Goal: Task Accomplishment & Management: Use online tool/utility

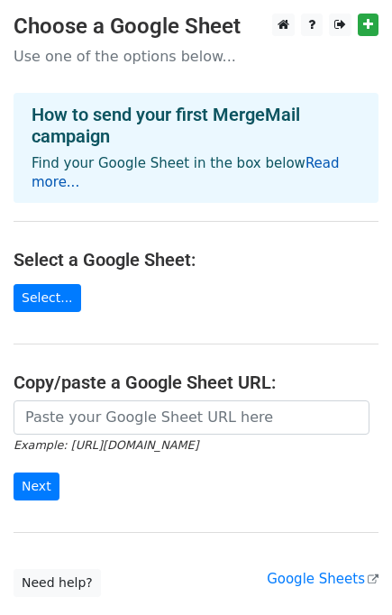
click at [340, 162] on link "Read more..." at bounding box center [186, 172] width 309 height 35
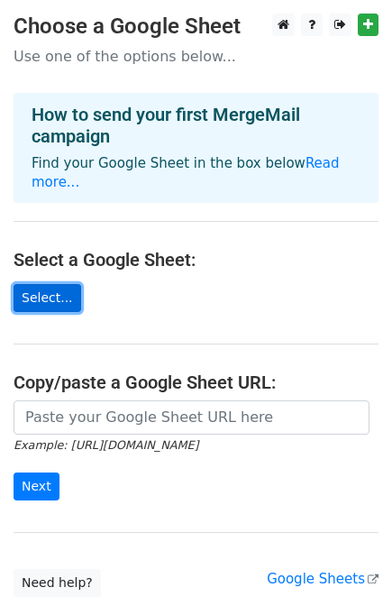
click at [54, 284] on link "Select..." at bounding box center [48, 298] width 68 height 28
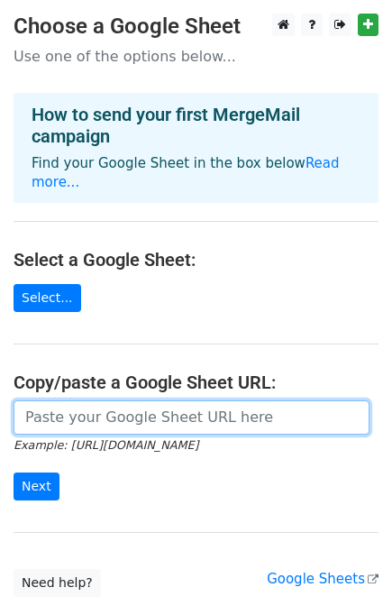
click at [136, 401] on input "url" at bounding box center [192, 418] width 356 height 34
paste input "https://docs.google.com/spreadsheets/d/1dZXa8sf6xsWHgG2ZGucEmNSKrjbFoBENM0WCLwf…"
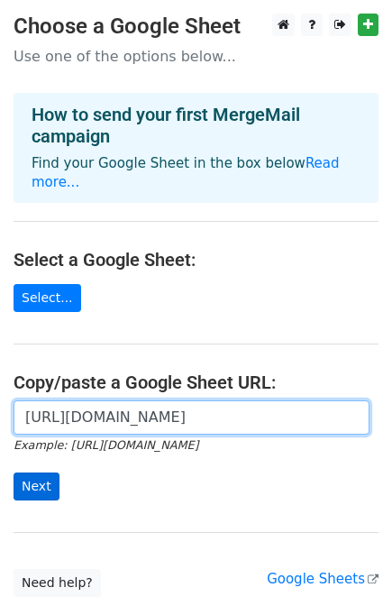
type input "https://docs.google.com/spreadsheets/d/1dZXa8sf6xsWHgG2ZGucEmNSKrjbFoBENM0WCLwf…"
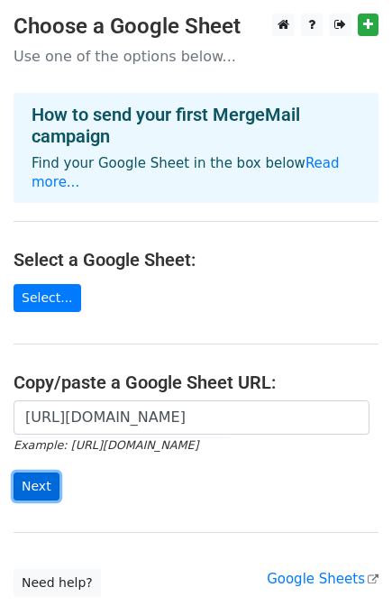
scroll to position [0, 0]
click at [44, 473] on input "Next" at bounding box center [37, 487] width 46 height 28
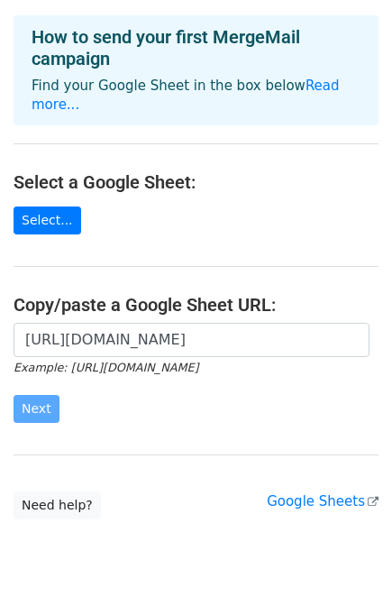
scroll to position [105, 0]
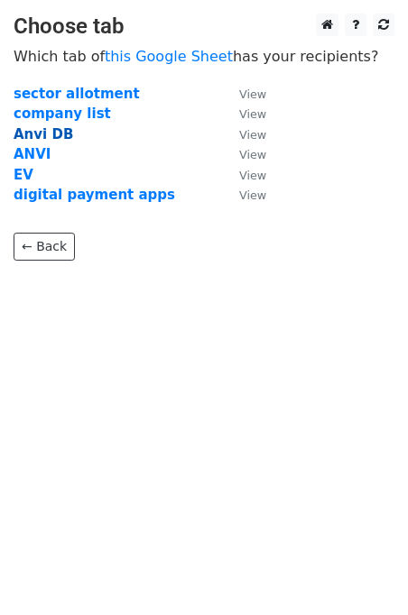
click at [27, 130] on strong "Anvi DB" at bounding box center [44, 134] width 60 height 16
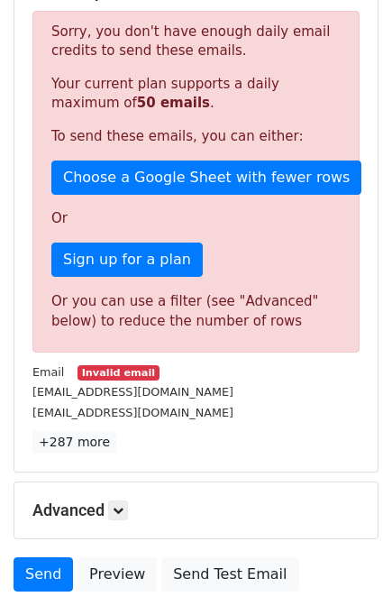
scroll to position [382, 0]
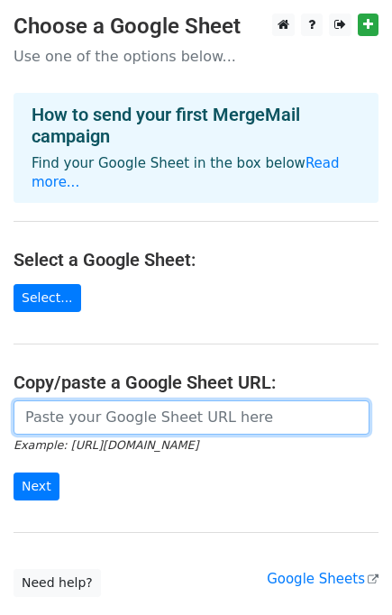
click at [118, 401] on input "url" at bounding box center [192, 418] width 356 height 34
paste input "https://docs.google.com/spreadsheets/d/18rBLZqvK2qbZP4gpEIkuloM72oNomRdDaqFMqcF…"
type input "https://docs.google.com/spreadsheets/d/18rBLZqvK2qbZP4gpEIkuloM72oNomRdDaqFMqcF…"
click at [14, 473] on input "Next" at bounding box center [37, 487] width 46 height 28
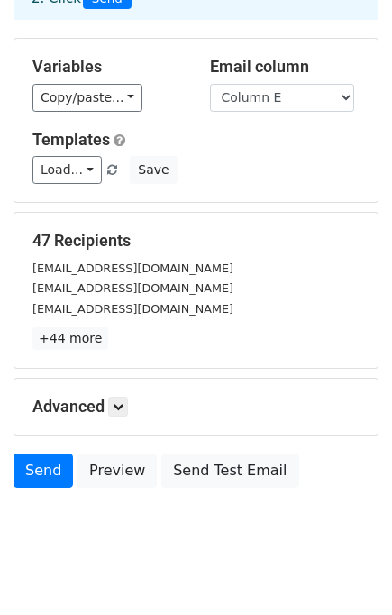
scroll to position [136, 0]
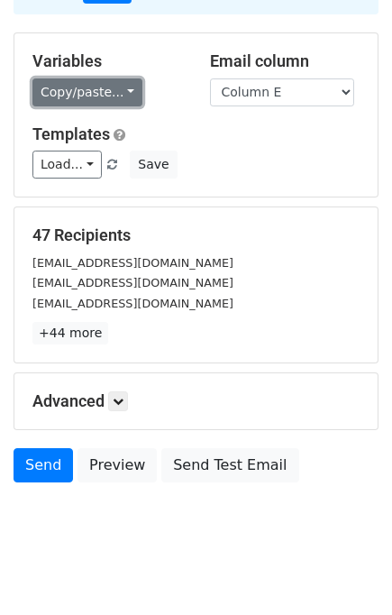
click at [88, 89] on link "Copy/paste..." at bounding box center [87, 92] width 110 height 28
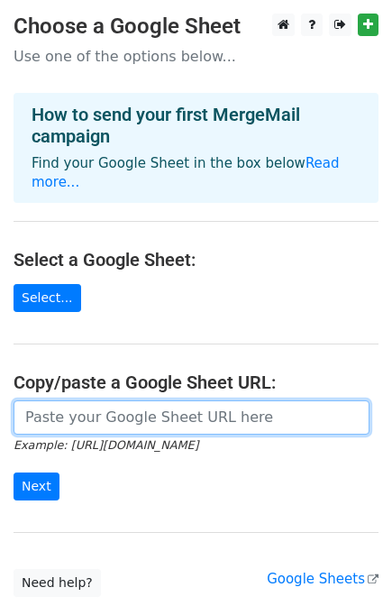
click at [85, 401] on input "url" at bounding box center [192, 418] width 356 height 34
paste input "https://docs.google.com/spreadsheets/d/18rBLZqvK2qbZP4gpEIkuloM72oNomRdDaqFMqcF…"
type input "https://docs.google.com/spreadsheets/d/18rBLZqvK2qbZP4gpEIkuloM72oNomRdDaqFMqcF…"
click at [14, 473] on input "Next" at bounding box center [37, 487] width 46 height 28
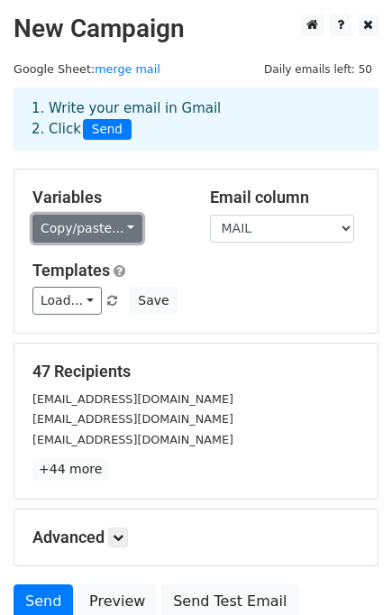
click at [124, 226] on link "Copy/paste..." at bounding box center [87, 229] width 110 height 28
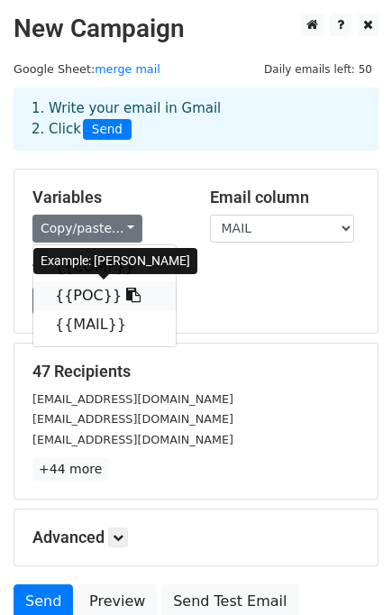
click at [126, 297] on icon at bounding box center [133, 295] width 14 height 14
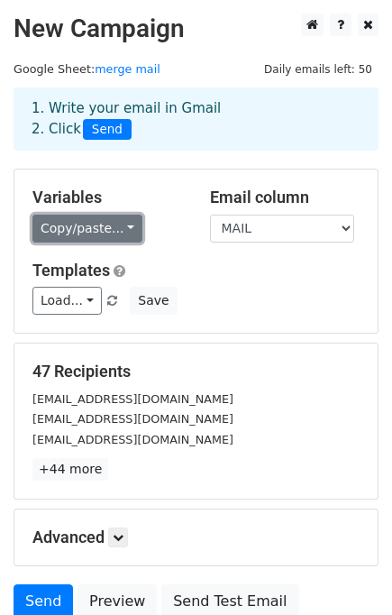
click at [117, 221] on link "Copy/paste..." at bounding box center [87, 229] width 110 height 28
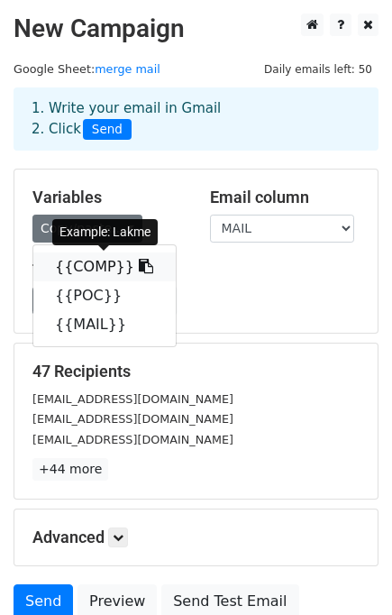
click at [139, 263] on icon at bounding box center [146, 266] width 14 height 14
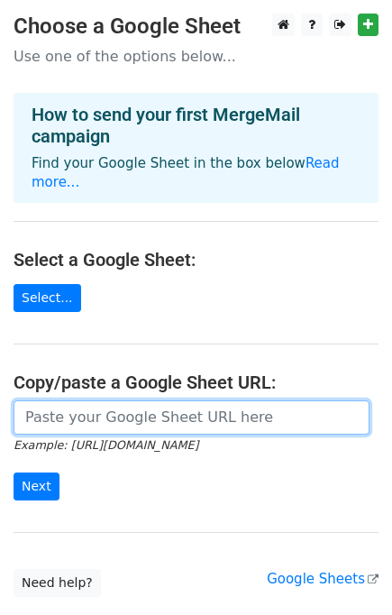
click at [75, 408] on input "url" at bounding box center [192, 418] width 356 height 34
paste input "https://docs.google.com/spreadsheets/d/18rBLZqvK2qbZP4gpEIkuloM72oNomRdDaqFMqcF…"
type input "https://docs.google.com/spreadsheets/d/18rBLZqvK2qbZP4gpEIkuloM72oNomRdDaqFMqcF…"
click at [14, 473] on input "Next" at bounding box center [37, 487] width 46 height 28
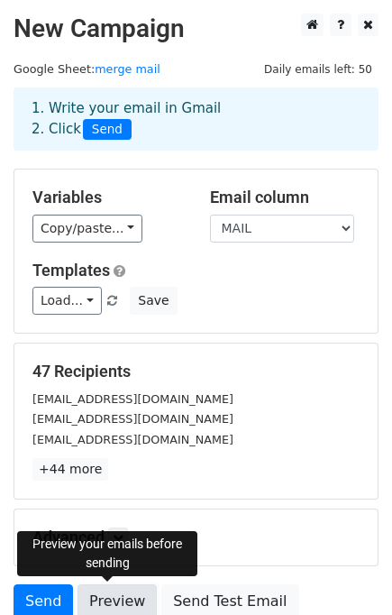
click at [112, 601] on link "Preview" at bounding box center [117, 602] width 79 height 34
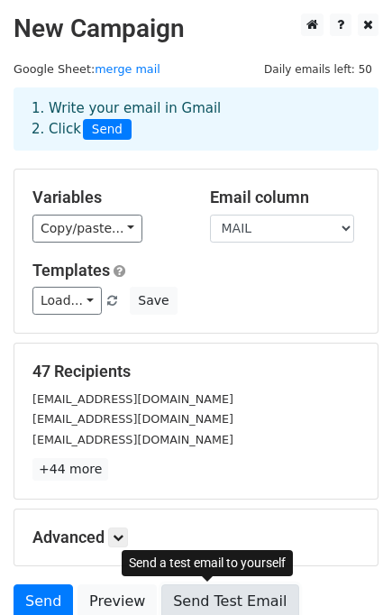
click at [221, 595] on link "Send Test Email" at bounding box center [229, 602] width 137 height 34
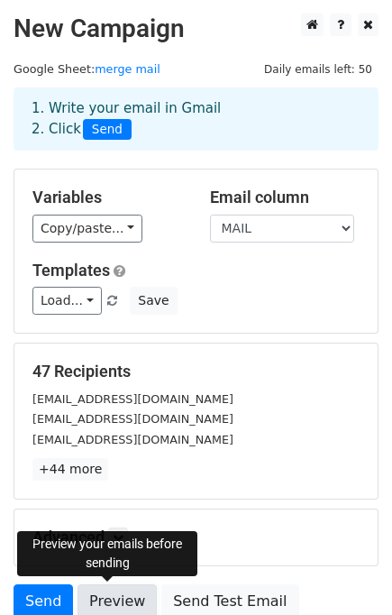
click at [121, 591] on link "Preview" at bounding box center [117, 602] width 79 height 34
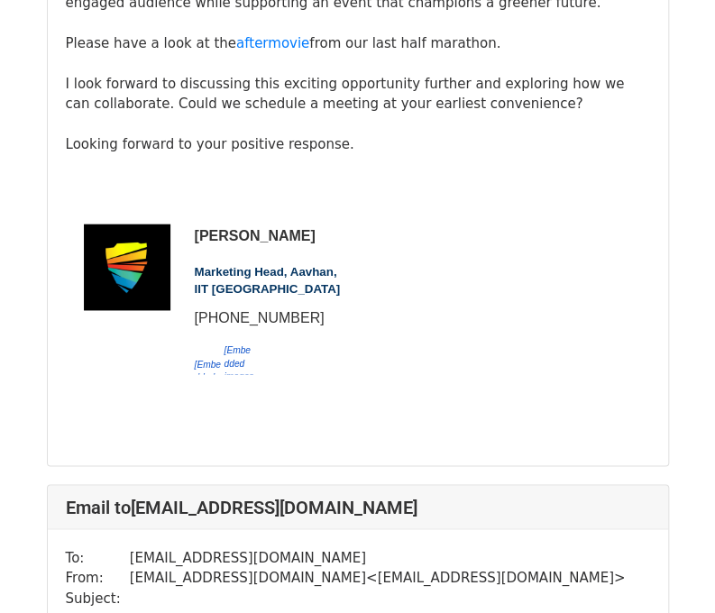
scroll to position [680, 0]
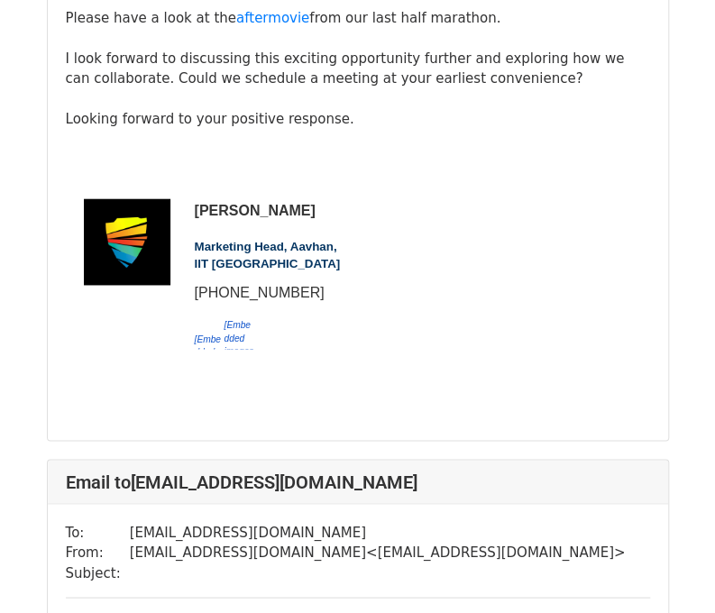
click at [239, 318] on span "[Embedded images will show up in this email but aren't enabled in previews] ​" at bounding box center [239, 333] width 31 height 31
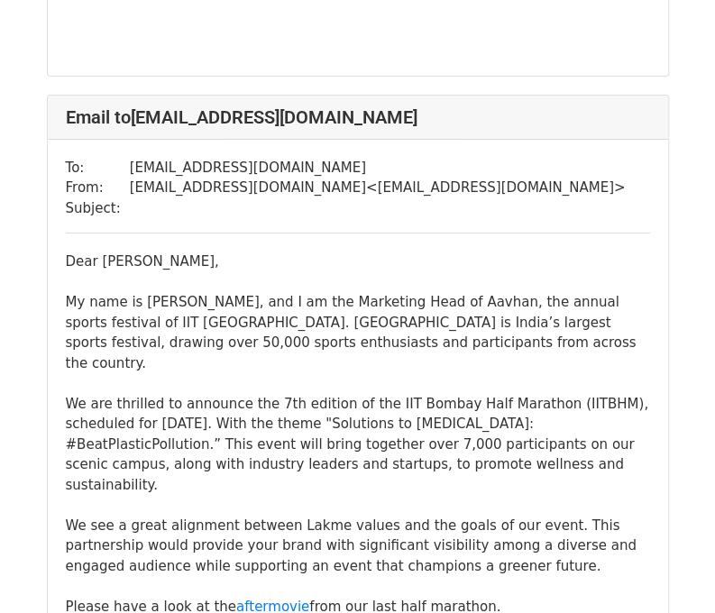
scroll to position [2297, 0]
